Goal: Task Accomplishment & Management: Use online tool/utility

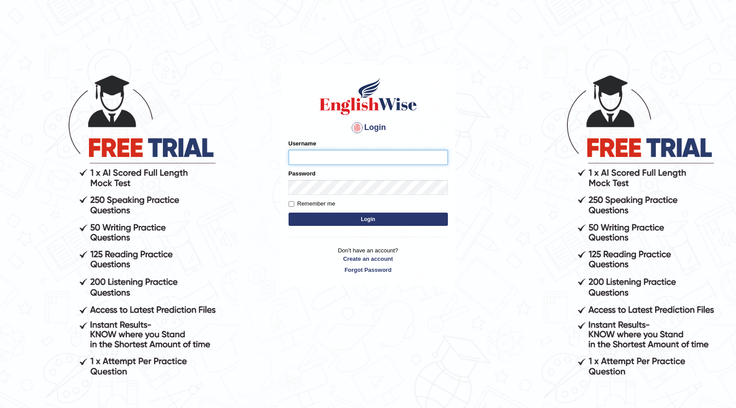
click at [322, 154] on input "Username" at bounding box center [368, 157] width 159 height 15
type input "Drusy"
click at [289, 213] on button "Login" at bounding box center [368, 219] width 159 height 13
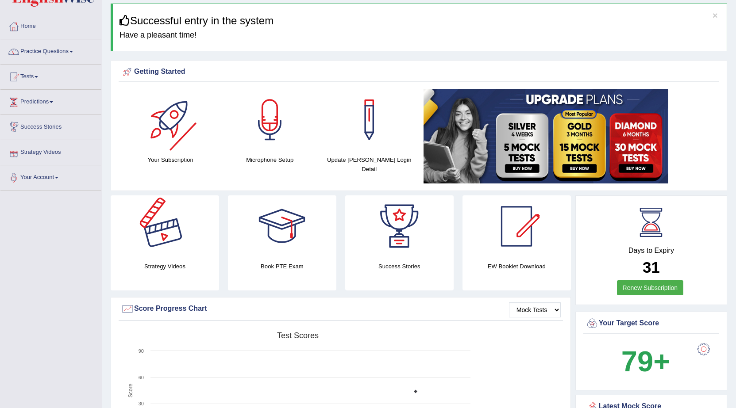
scroll to position [24, 0]
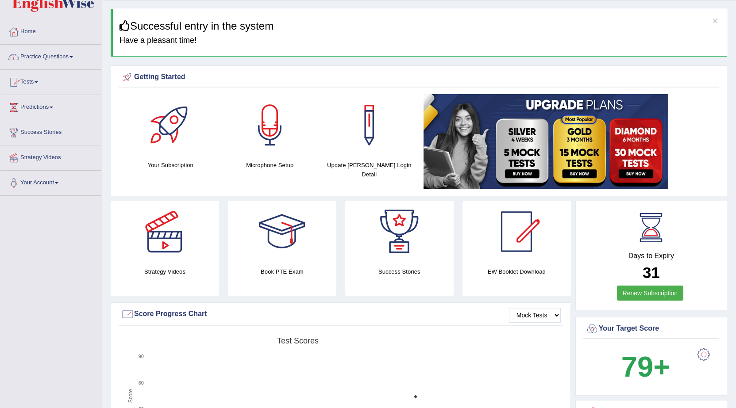
click at [36, 85] on link "Tests" at bounding box center [50, 81] width 101 height 22
click at [54, 119] on link "Take Mock Test" at bounding box center [57, 119] width 83 height 16
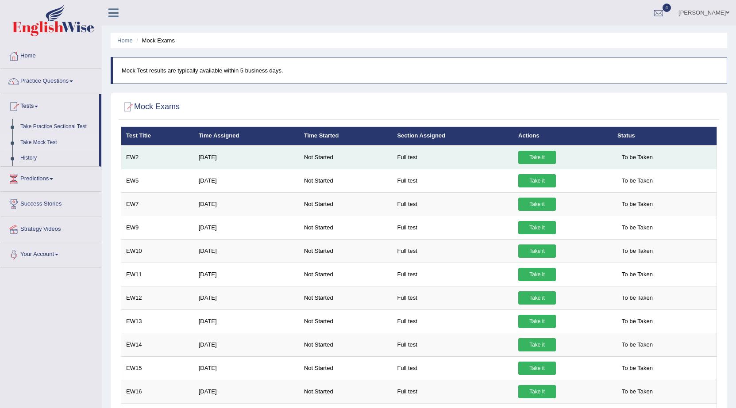
click at [524, 155] on link "Take it" at bounding box center [537, 157] width 38 height 13
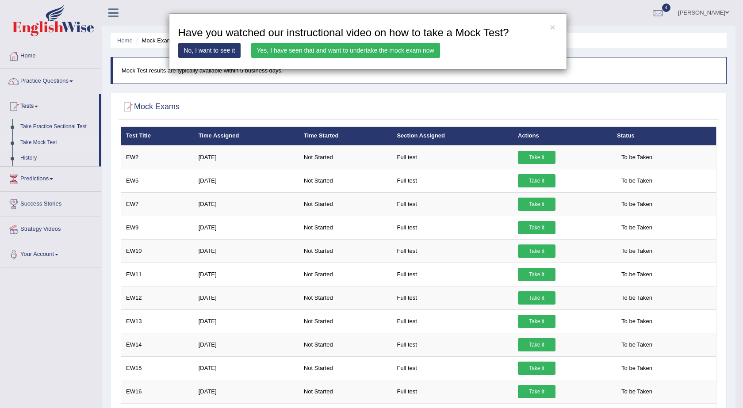
click at [367, 52] on link "Yes, I have seen that and want to undertake the mock exam now" at bounding box center [345, 50] width 189 height 15
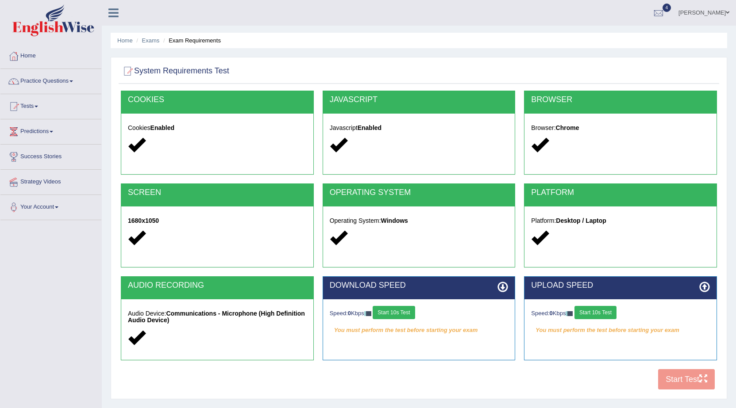
click at [404, 313] on button "Start 10s Test" at bounding box center [394, 312] width 42 height 13
click at [600, 315] on button "Start 10s Test" at bounding box center [595, 312] width 42 height 13
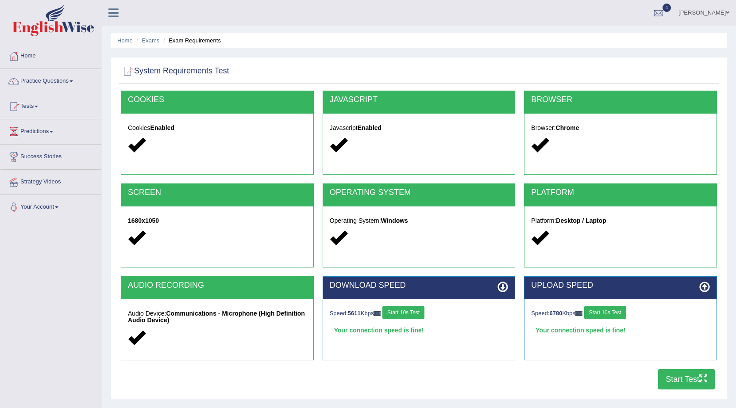
click at [664, 385] on button "Start Test" at bounding box center [686, 380] width 57 height 20
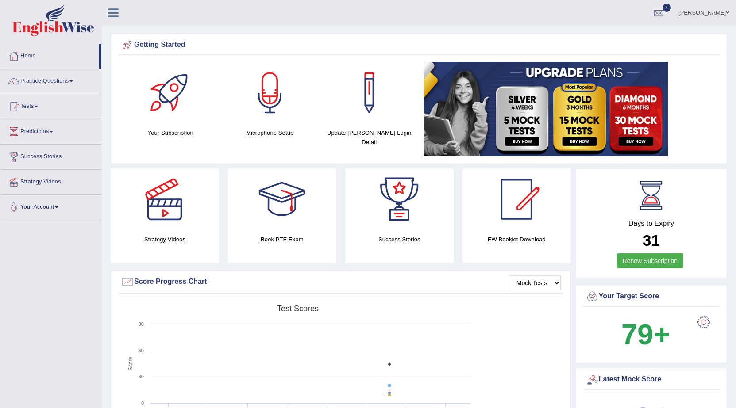
click at [726, 13] on span at bounding box center [728, 13] width 4 height 6
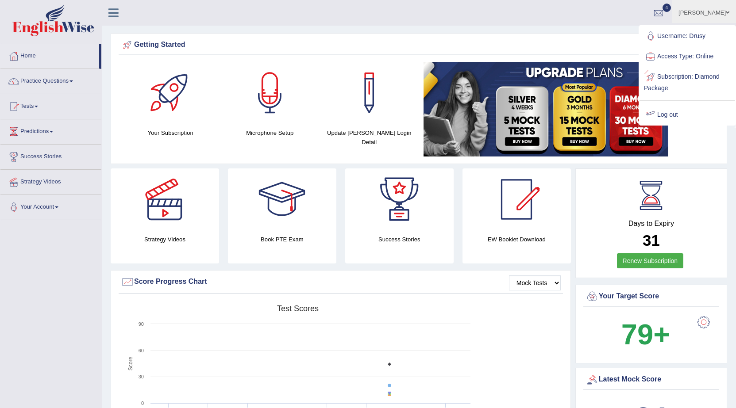
click at [672, 114] on link "Log out" at bounding box center [687, 115] width 96 height 20
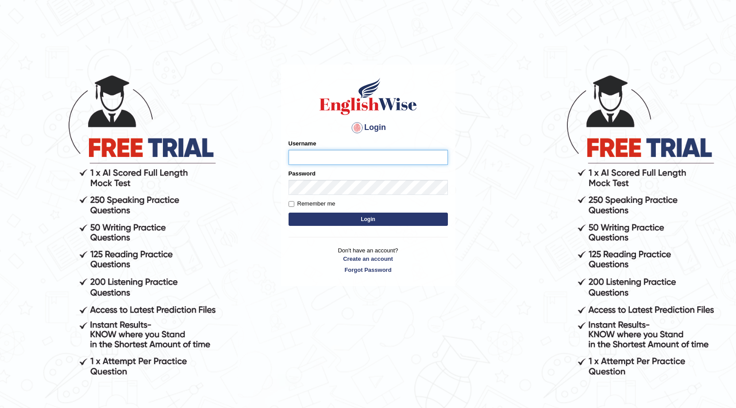
click at [289, 213] on button "Login" at bounding box center [368, 219] width 159 height 13
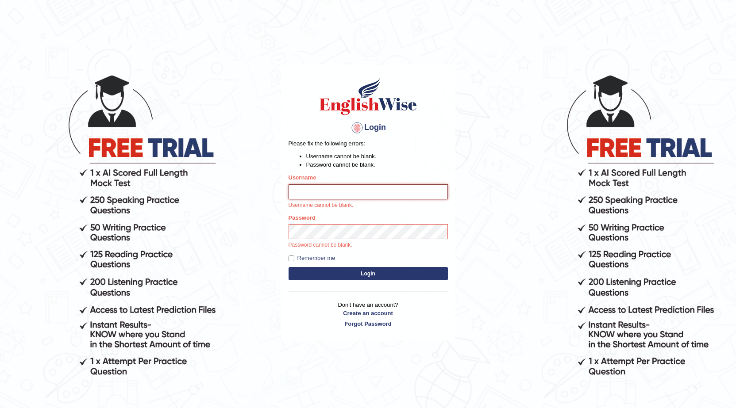
click at [340, 190] on input "Username" at bounding box center [368, 192] width 159 height 15
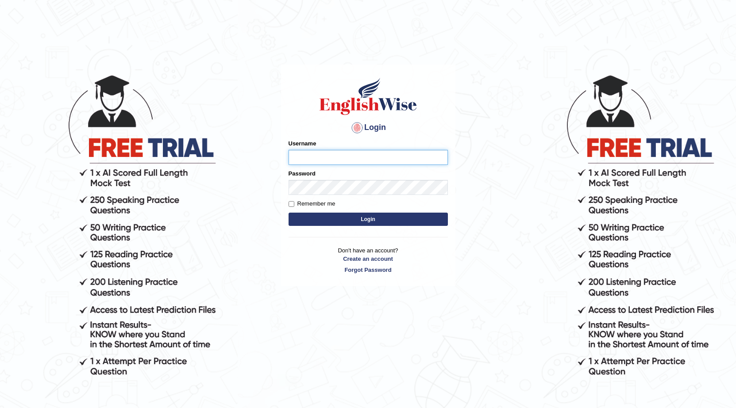
click at [316, 158] on input "Username" at bounding box center [368, 157] width 159 height 15
type input "0426659"
type input "0426659298"
click at [377, 221] on button "Login" at bounding box center [368, 219] width 159 height 13
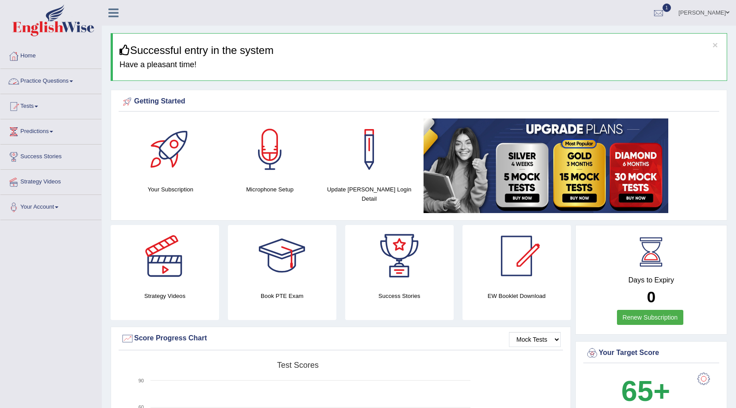
click at [73, 81] on span at bounding box center [71, 82] width 4 height 2
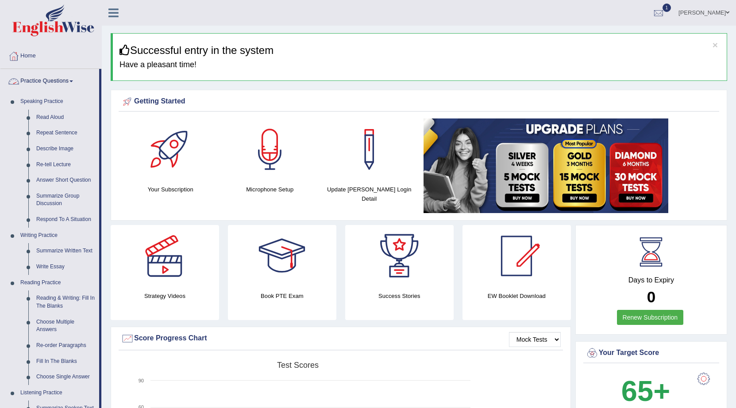
click at [70, 84] on link "Practice Questions" at bounding box center [49, 80] width 99 height 22
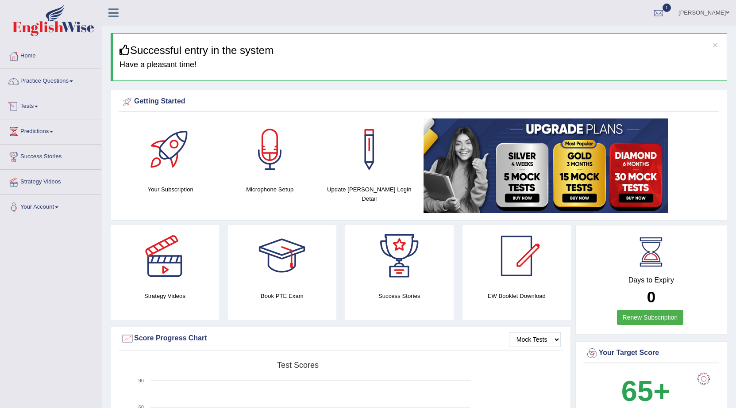
click at [38, 108] on link "Tests" at bounding box center [50, 105] width 101 height 22
click at [43, 139] on link "Take Mock Test" at bounding box center [57, 143] width 83 height 16
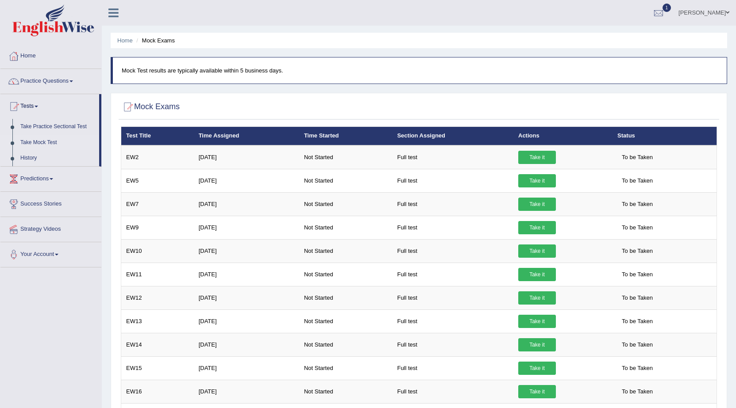
click at [671, 9] on span "1" at bounding box center [666, 8] width 9 height 8
click at [566, 45] on span "Exam evaluated" at bounding box center [606, 44] width 118 height 7
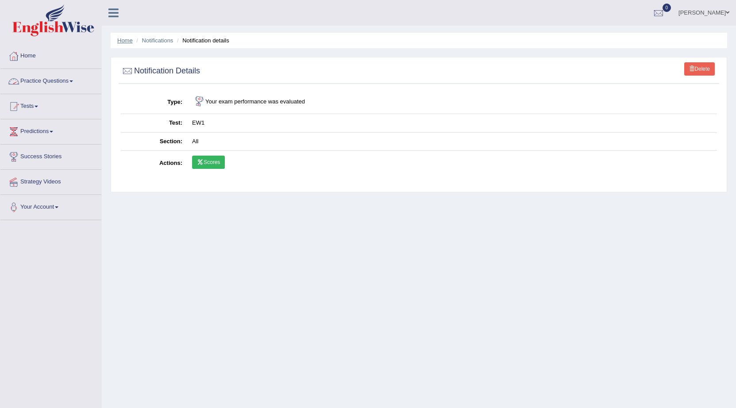
click at [123, 39] on link "Home" at bounding box center [124, 40] width 15 height 7
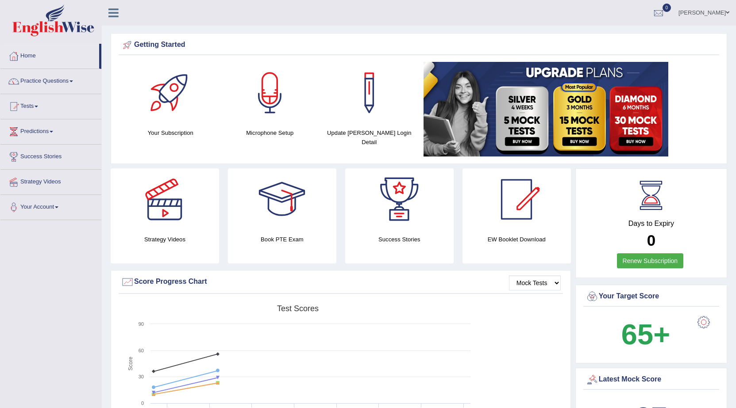
click at [38, 106] on span at bounding box center [37, 107] width 4 height 2
click at [48, 144] on link "Take Mock Test" at bounding box center [57, 143] width 83 height 16
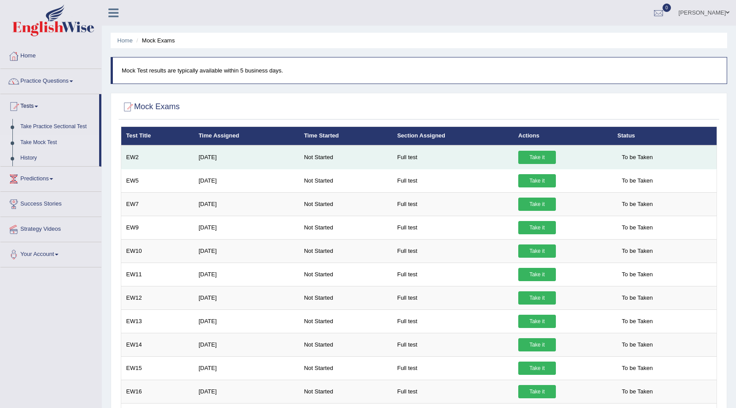
click at [535, 154] on link "Take it" at bounding box center [537, 157] width 38 height 13
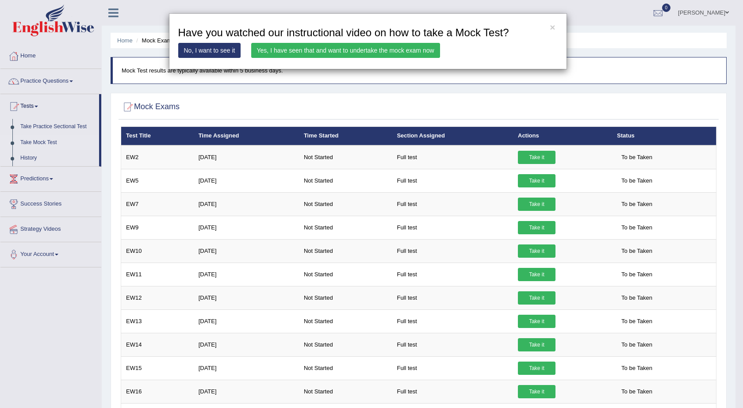
click at [289, 50] on link "Yes, I have seen that and want to undertake the mock exam now" at bounding box center [345, 50] width 189 height 15
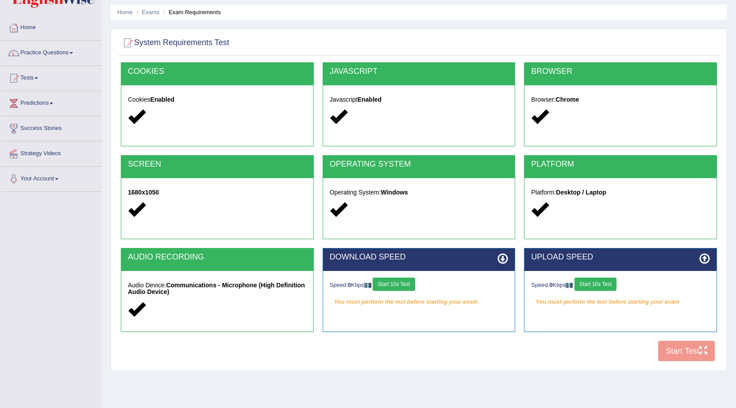
scroll to position [44, 0]
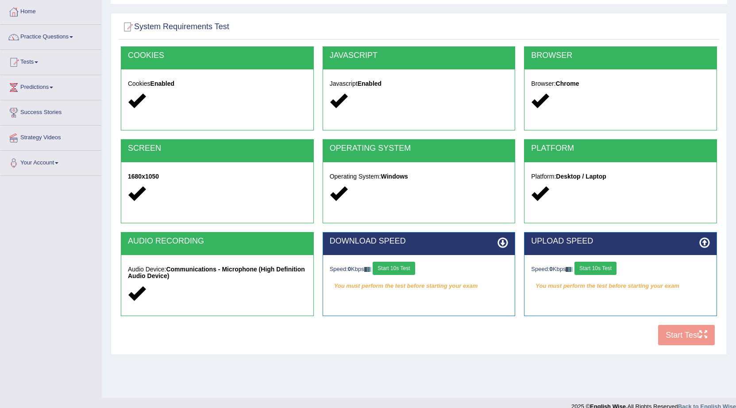
click at [396, 267] on button "Start 10s Test" at bounding box center [394, 268] width 42 height 13
click at [596, 269] on button "Start 10s Test" at bounding box center [595, 268] width 42 height 13
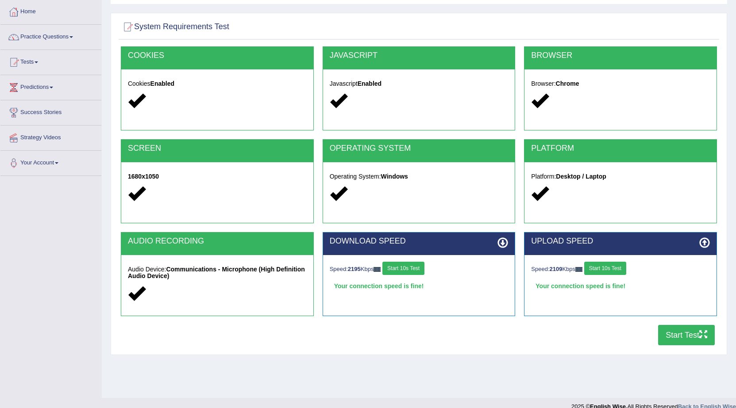
click at [684, 336] on button "Start Test" at bounding box center [686, 335] width 57 height 20
